Goal: Task Accomplishment & Management: Use online tool/utility

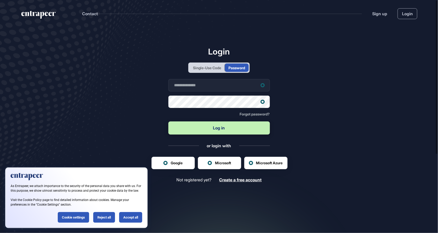
scroll to position [0, 0]
click at [238, 92] on input "text" at bounding box center [218, 85] width 101 height 12
type input "**********"
click at [168, 122] on button "Log in" at bounding box center [218, 128] width 101 height 13
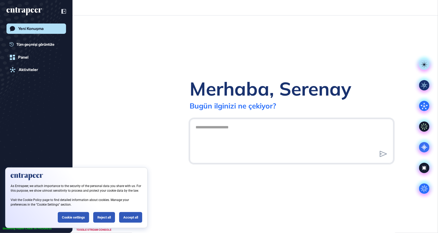
scroll to position [0, 0]
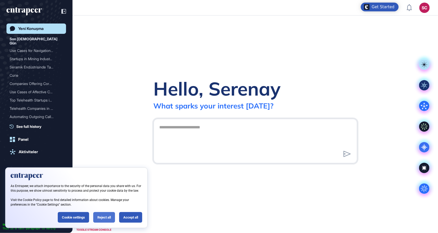
click at [111, 215] on div "Reject all" at bounding box center [104, 218] width 22 height 11
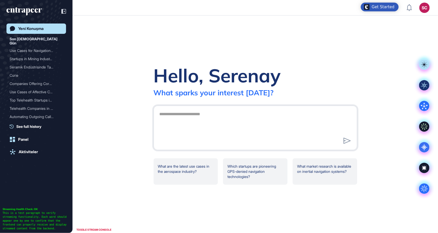
scroll to position [259, 438]
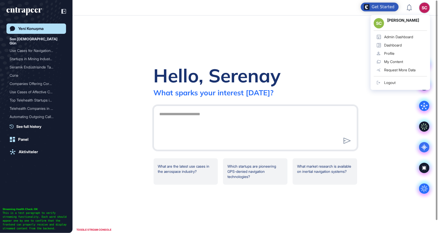
click at [403, 35] on div "Admin Dashboard" at bounding box center [398, 37] width 29 height 4
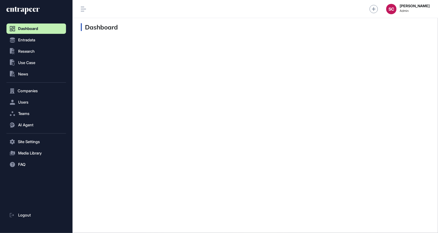
scroll to position [0, 0]
click at [38, 74] on button ".st0{fill:currentColor} News" at bounding box center [36, 74] width 60 height 10
click at [40, 84] on link "News List" at bounding box center [37, 85] width 57 height 9
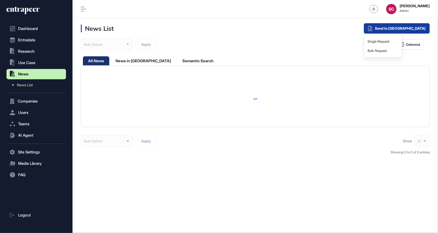
click at [372, 29] on icon at bounding box center [370, 28] width 4 height 5
click at [400, 44] on div "Single Request" at bounding box center [383, 41] width 34 height 9
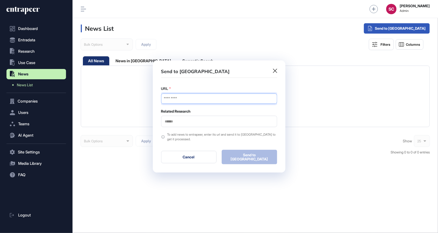
click at [239, 97] on input "URL" at bounding box center [219, 99] width 116 height 10
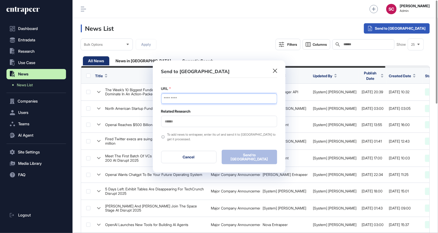
paste input "**********"
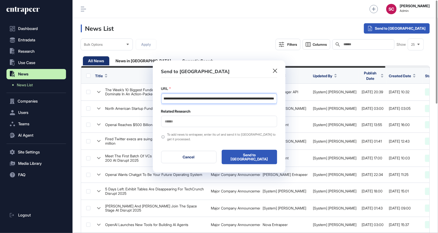
type input "**********"
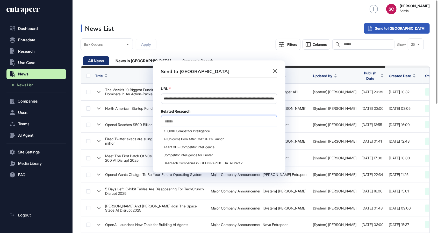
click at [211, 123] on input "text" at bounding box center [218, 122] width 109 height 4
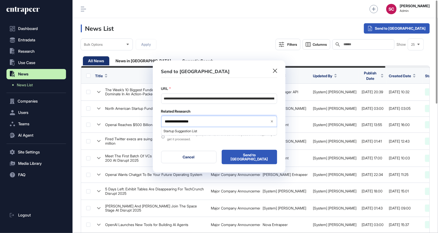
type input "**********"
click at [237, 136] on div "Startup Suggestion List" at bounding box center [219, 131] width 116 height 9
click at [232, 135] on div "Startup Suggestion List" at bounding box center [218, 131] width 115 height 8
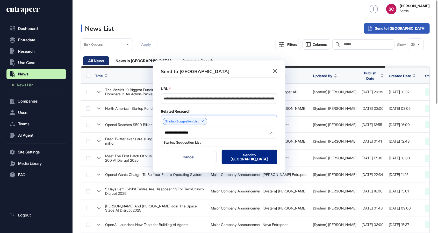
click at [246, 151] on button "Send to Portia" at bounding box center [249, 157] width 55 height 14
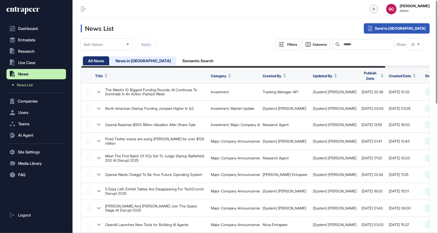
click at [136, 60] on div "News in Queue" at bounding box center [143, 60] width 66 height 9
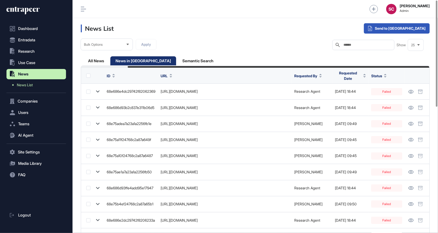
scroll to position [0, 54]
click at [98, 63] on div "All News" at bounding box center [96, 60] width 26 height 9
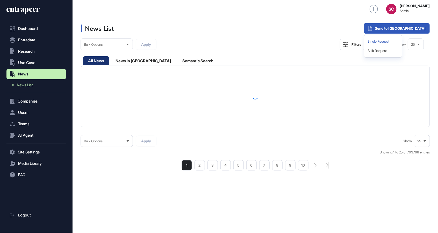
click at [400, 41] on div "Single Request" at bounding box center [383, 41] width 34 height 9
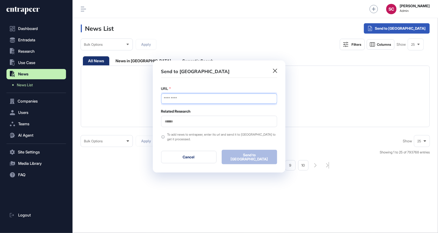
click at [222, 97] on input "URL" at bounding box center [219, 99] width 116 height 10
paste input "**********"
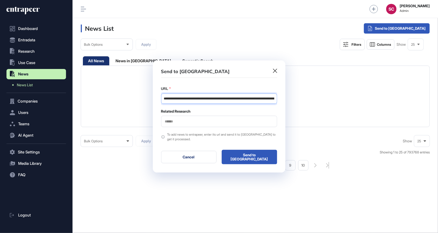
scroll to position [0, 98]
type input "**********"
click at [197, 125] on div at bounding box center [219, 121] width 116 height 11
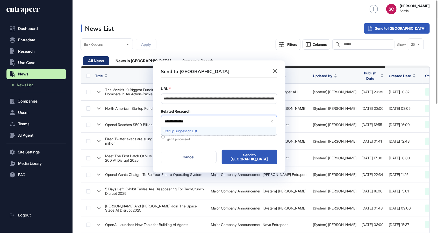
type input "**********"
click at [218, 131] on span "Startup Suggestion List" at bounding box center [219, 131] width 110 height 4
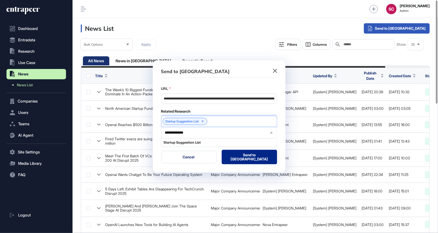
click at [237, 156] on button "Send to Portia" at bounding box center [249, 157] width 55 height 14
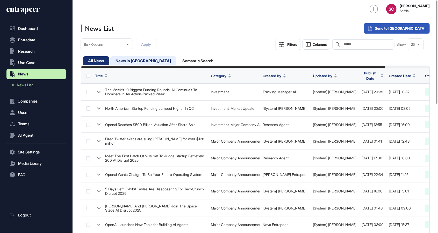
click at [118, 60] on div "News in Queue" at bounding box center [143, 60] width 66 height 9
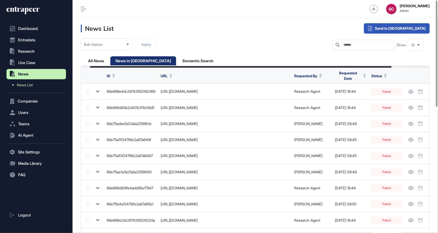
scroll to position [0, 54]
click at [101, 63] on div "All News" at bounding box center [96, 60] width 26 height 9
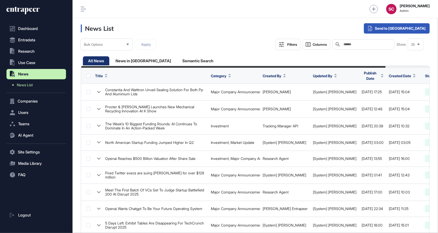
scroll to position [0, 50]
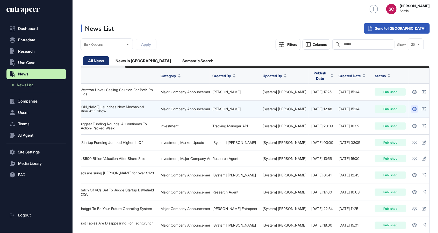
click at [411, 109] on link at bounding box center [414, 109] width 7 height 7
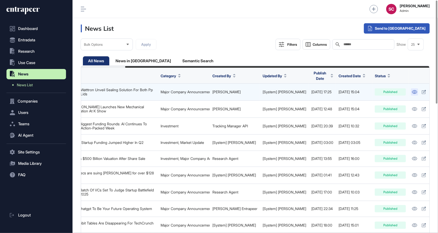
click at [411, 92] on link at bounding box center [414, 92] width 7 height 7
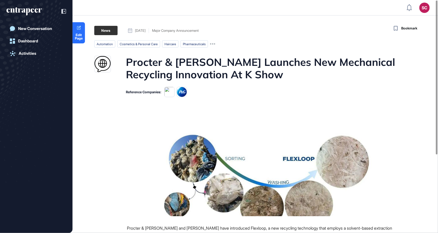
click at [226, 0] on html "SC Admin Dashboard Dashboard Profile My Content Request More Data New Conversat…" at bounding box center [219, 116] width 438 height 233
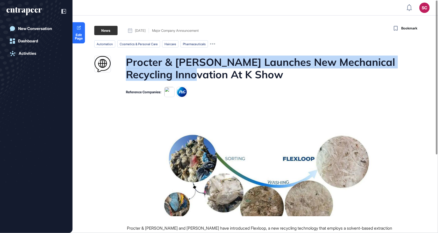
copy h1 "Procter & Gamble Launches New Mechanical Recycling Innovation"
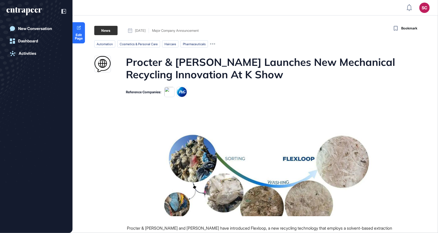
drag, startPoint x: 181, startPoint y: 76, endPoint x: 29, endPoint y: -21, distance: 180.3
click at [137, 0] on div "SC Admin Dashboard Dashboard Profile My Content Request More Data New Conversat…" at bounding box center [219, 191] width 438 height 383
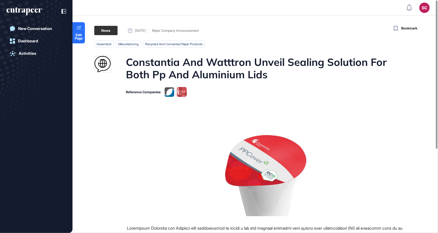
click at [247, 75] on h1 "Constantia And Watttron Unveil Sealing Solution For Both Pp And Aluminium Lids" at bounding box center [265, 68] width 279 height 25
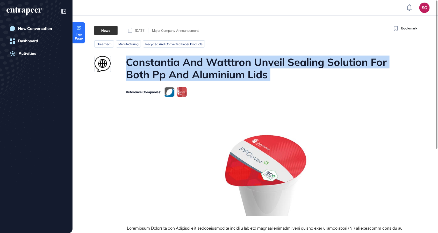
click at [197, 77] on h1 "Constantia And Watttron Unveil Sealing Solution For Both Pp And Aluminium Lids" at bounding box center [265, 68] width 279 height 25
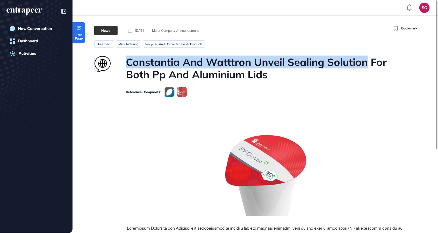
drag, startPoint x: 365, startPoint y: 64, endPoint x: 126, endPoint y: 62, distance: 238.9
click at [126, 62] on h1 "Constantia And Watttron Unveil Sealing Solution For Both Pp And Aluminium Lids" at bounding box center [265, 68] width 279 height 25
copy h1 "Constantia And Watttron Unveil Sealing Solution"
